Goal: Check status

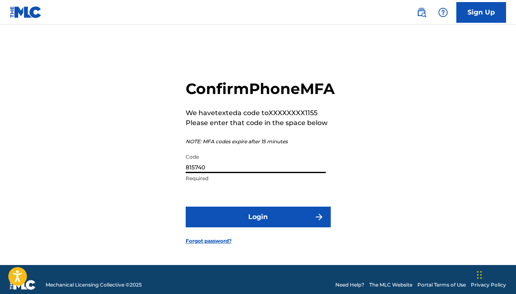
type input "815740"
click at [258, 228] on button "Login" at bounding box center [258, 217] width 145 height 21
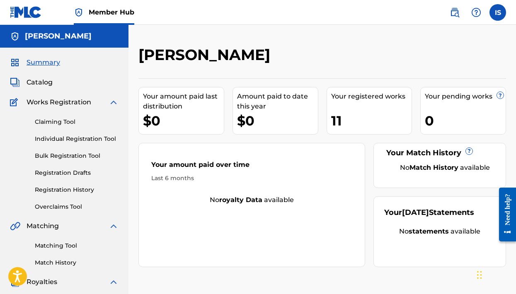
click at [63, 200] on div "Claiming Tool Individual Registration Tool Bulk Registration Tool Registration …" at bounding box center [64, 159] width 109 height 104
click at [71, 188] on link "Registration History" at bounding box center [77, 190] width 84 height 9
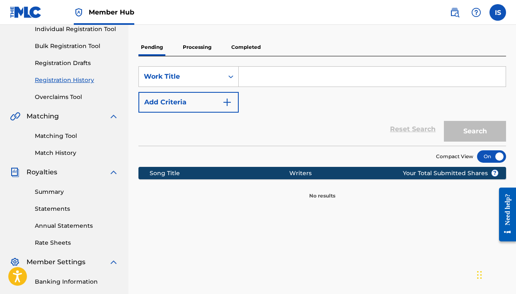
scroll to position [116, 0]
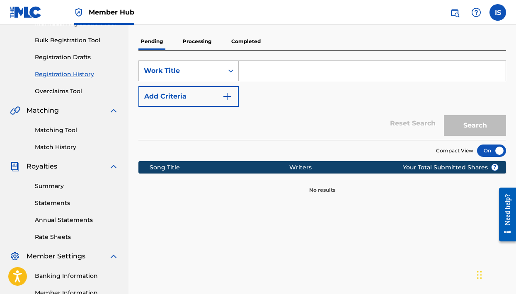
click at [206, 46] on p "Processing" at bounding box center [197, 41] width 34 height 17
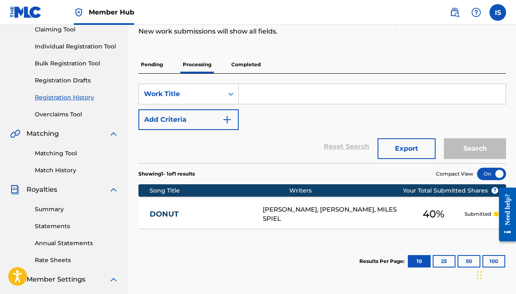
scroll to position [94, 0]
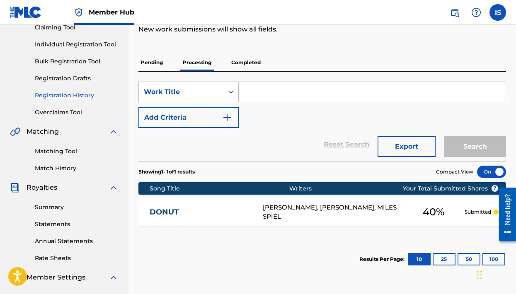
click at [240, 65] on p "Completed" at bounding box center [246, 62] width 34 height 17
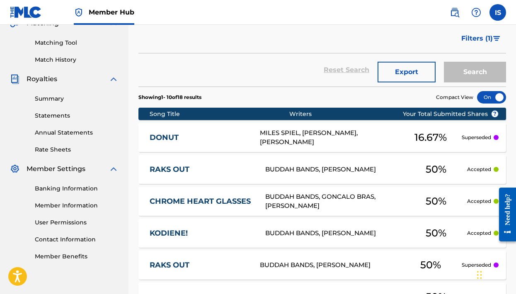
scroll to position [204, 0]
